Goal: Information Seeking & Learning: Learn about a topic

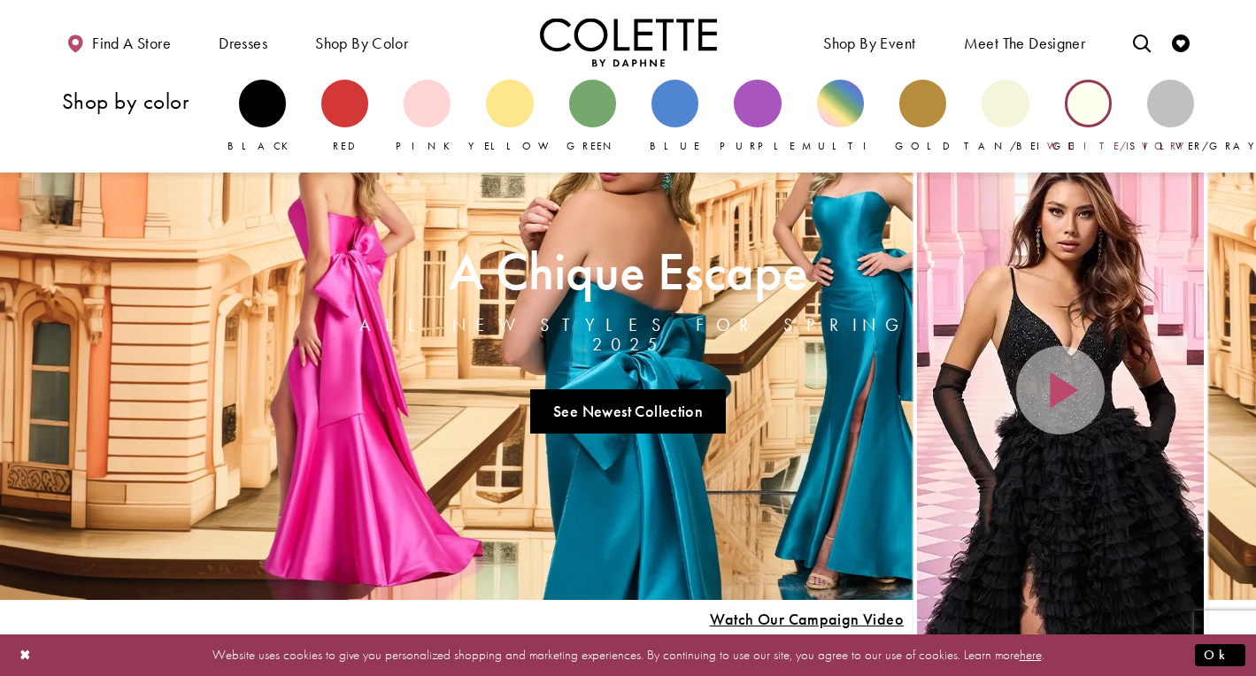
click at [1092, 113] on div "Primary block" at bounding box center [1088, 103] width 47 height 47
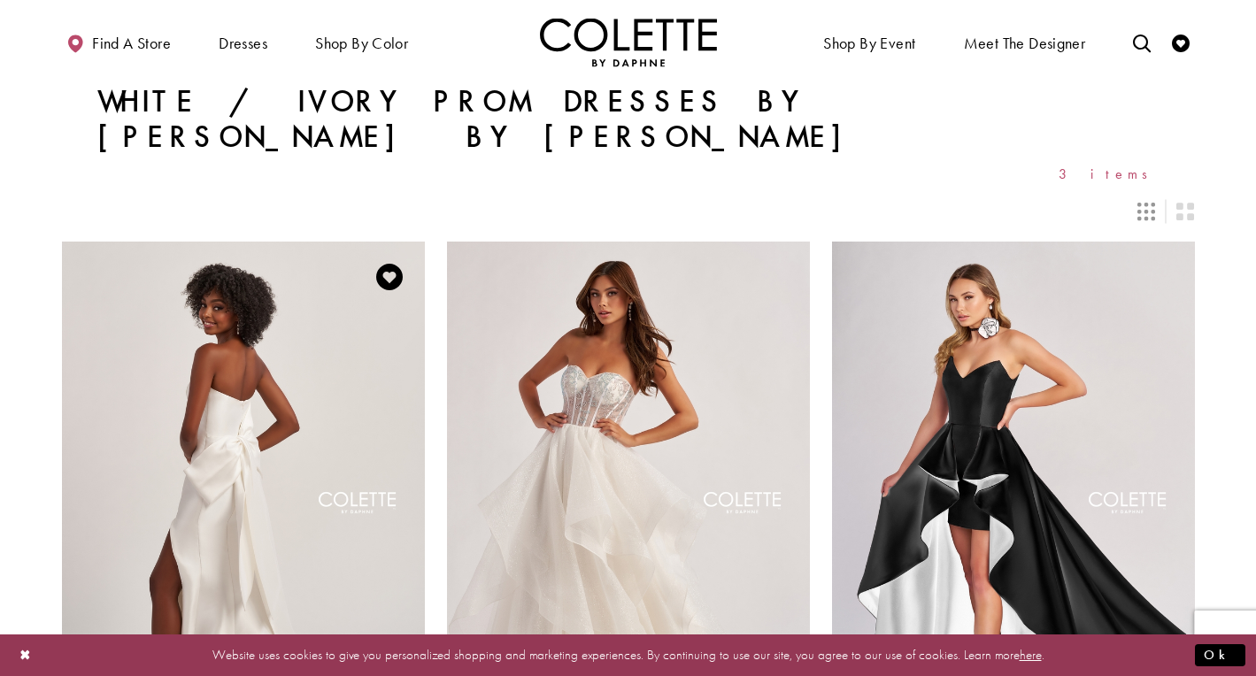
click at [365, 375] on img "Visit Colette by Daphne Style No. CL8470 Page" at bounding box center [243, 505] width 363 height 527
click at [593, 372] on img "Visit Colette by Daphne Style No. CL8200 Page" at bounding box center [628, 505] width 363 height 527
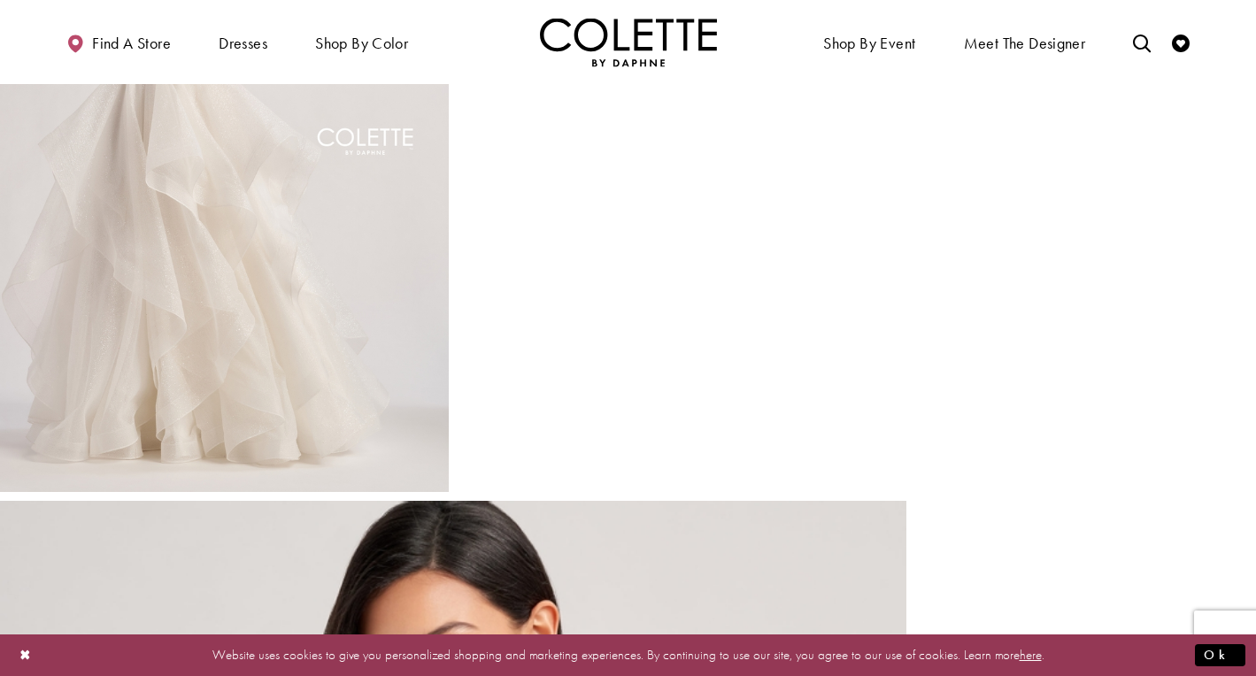
scroll to position [1633, 0]
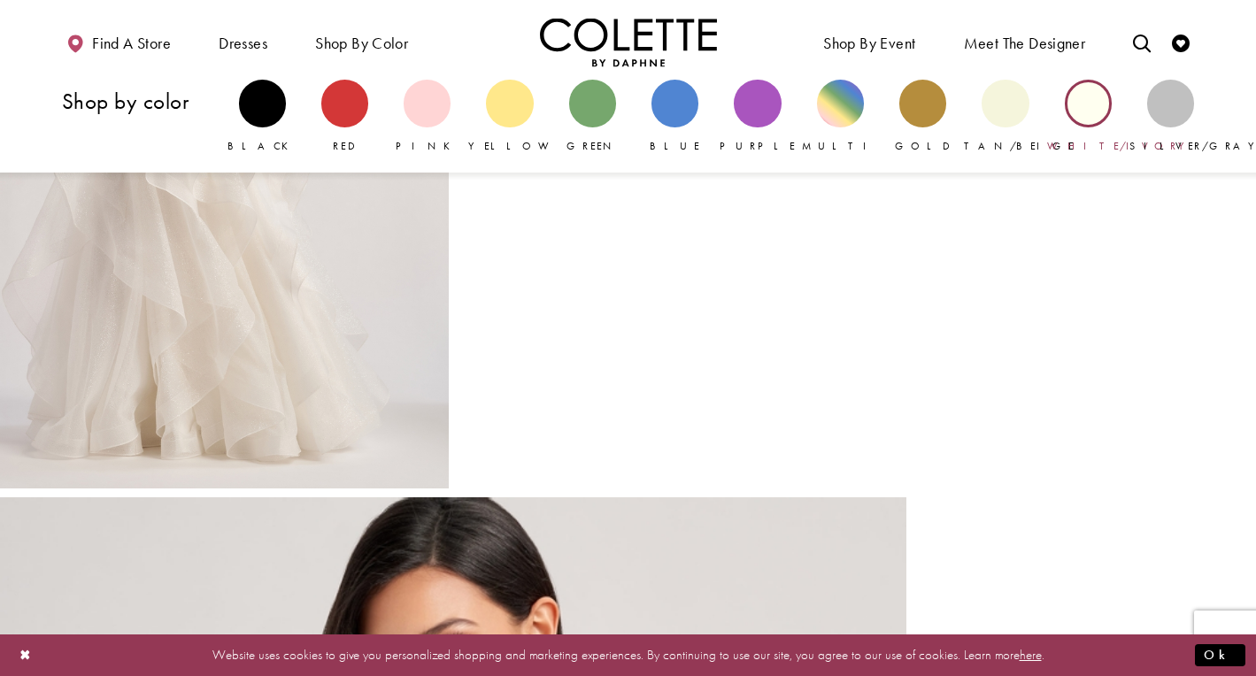
click at [1091, 112] on div "Primary block" at bounding box center [1088, 103] width 47 height 47
